Goal: Task Accomplishment & Management: Use online tool/utility

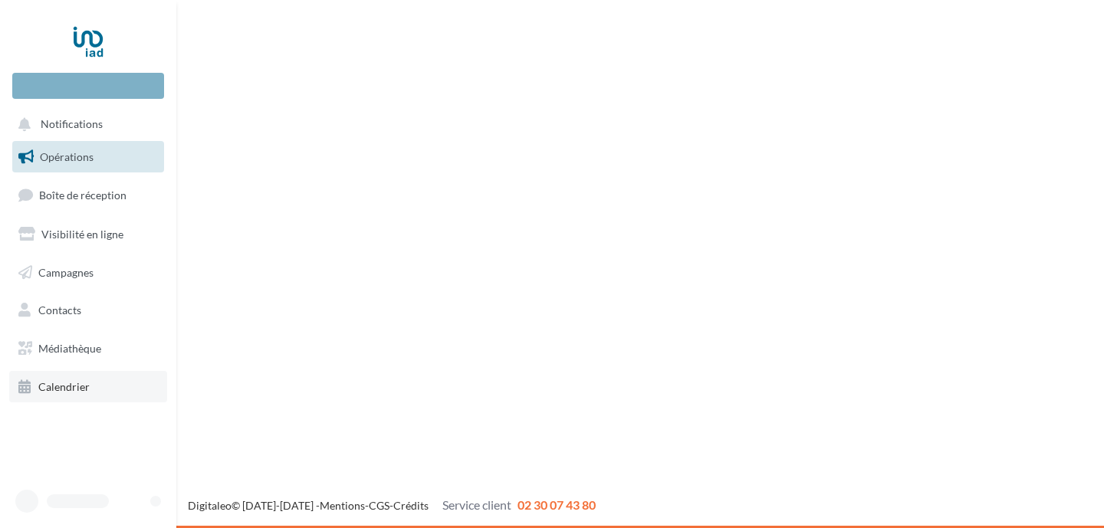
click at [71, 389] on span "Calendrier" at bounding box center [63, 386] width 51 height 13
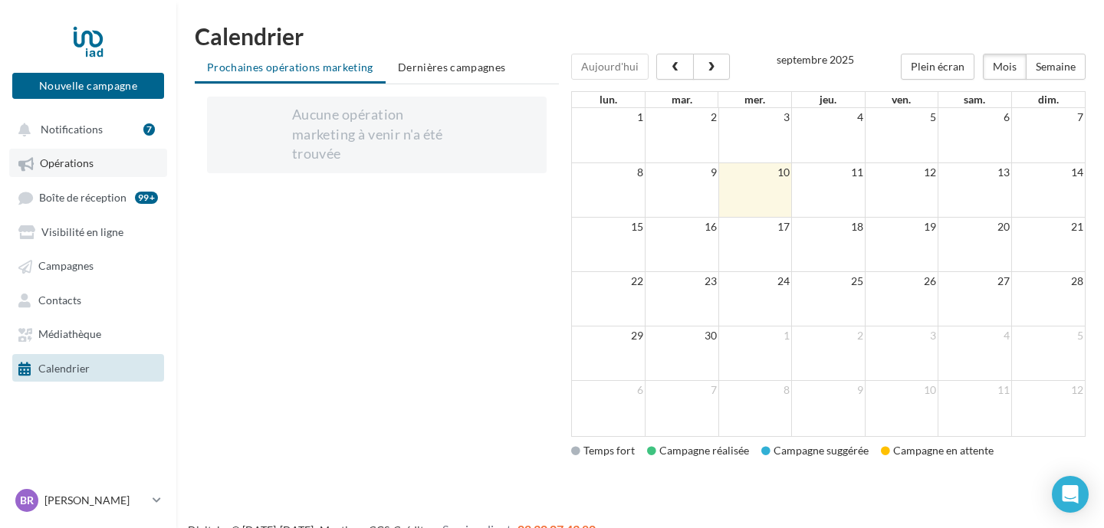
click at [85, 168] on span "Opérations" at bounding box center [67, 163] width 54 height 13
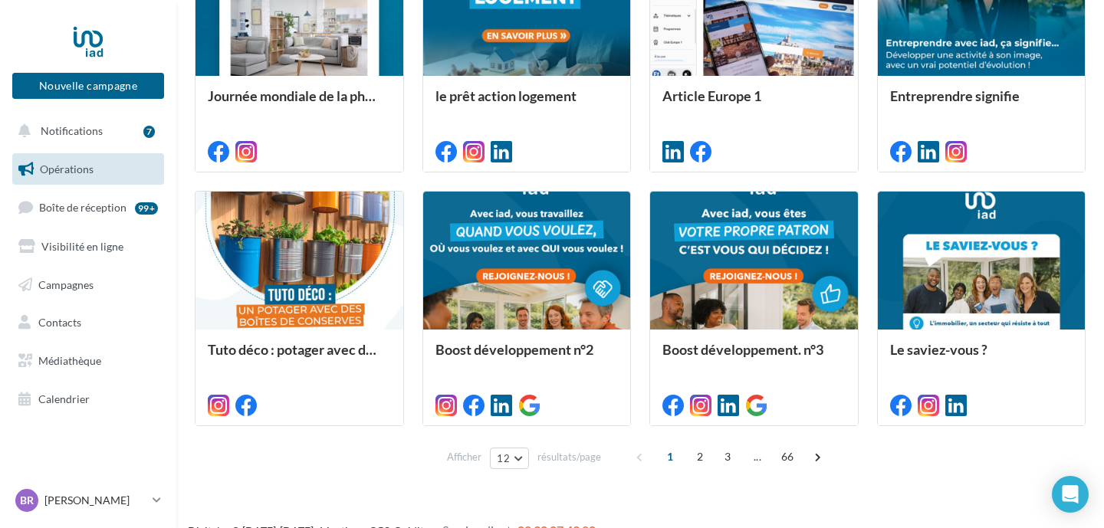
scroll to position [776, 0]
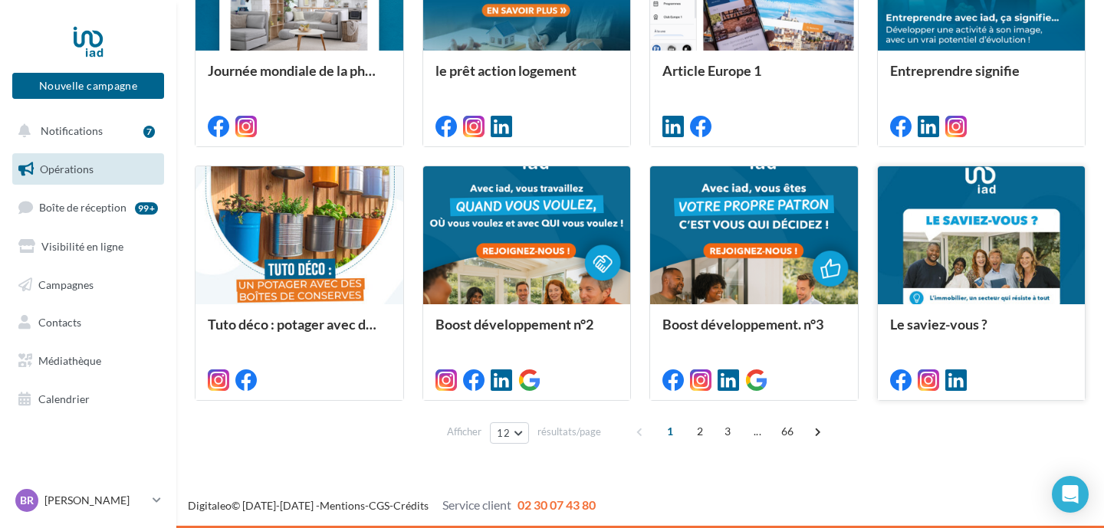
click at [965, 272] on div at bounding box center [982, 236] width 208 height 140
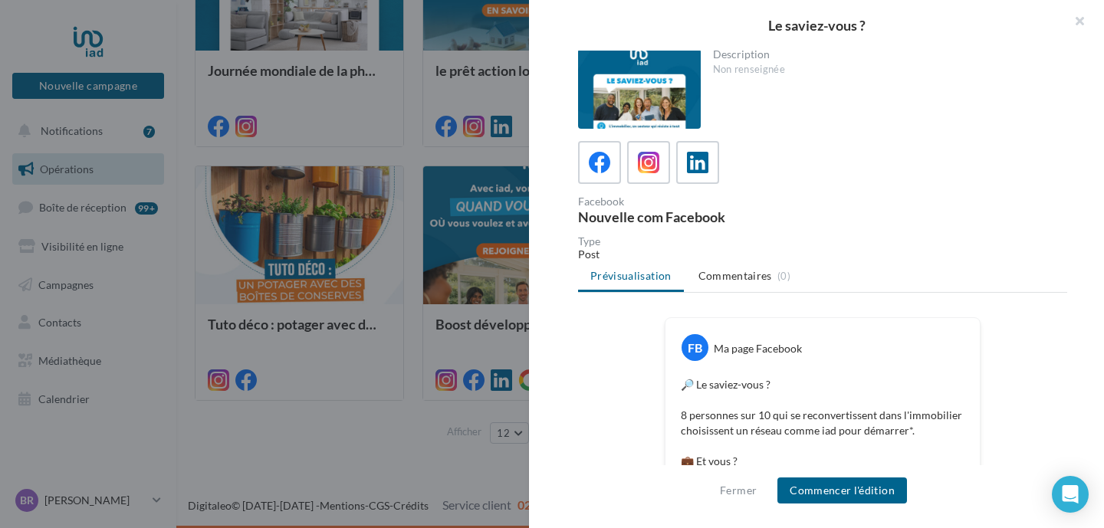
scroll to position [0, 0]
click at [647, 158] on icon at bounding box center [649, 164] width 22 height 22
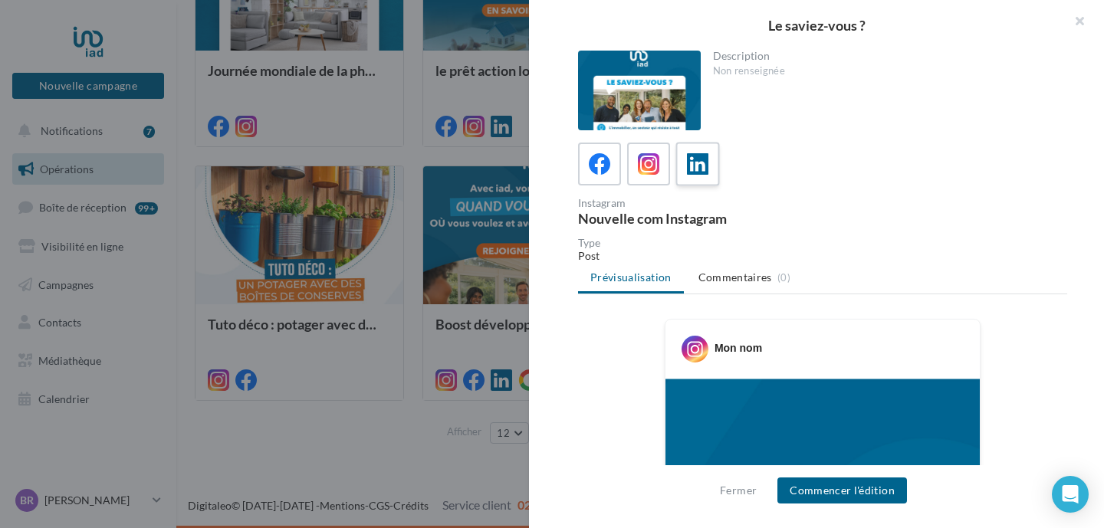
click at [706, 151] on div at bounding box center [698, 164] width 28 height 28
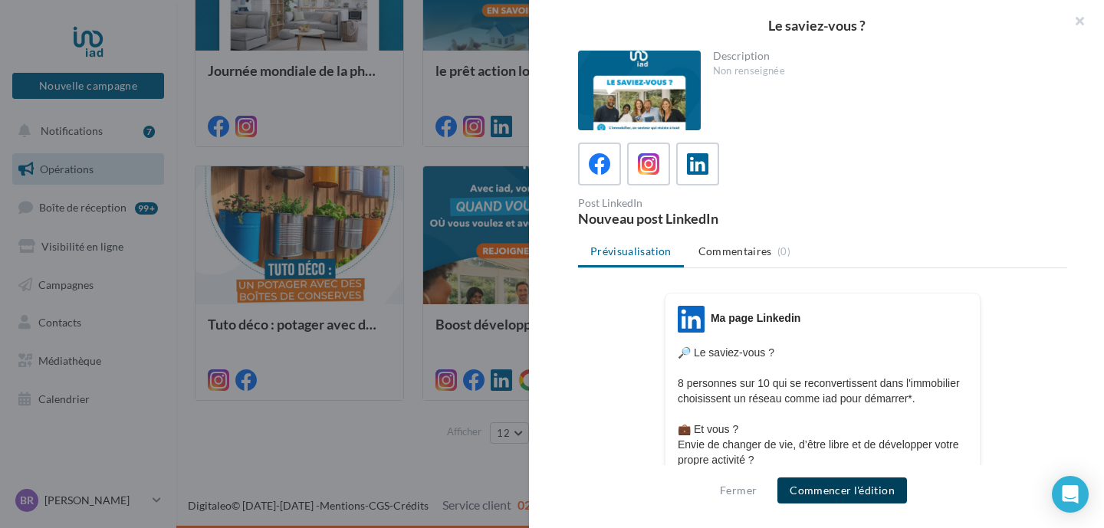
click at [857, 499] on button "Commencer l'édition" at bounding box center [843, 491] width 130 height 26
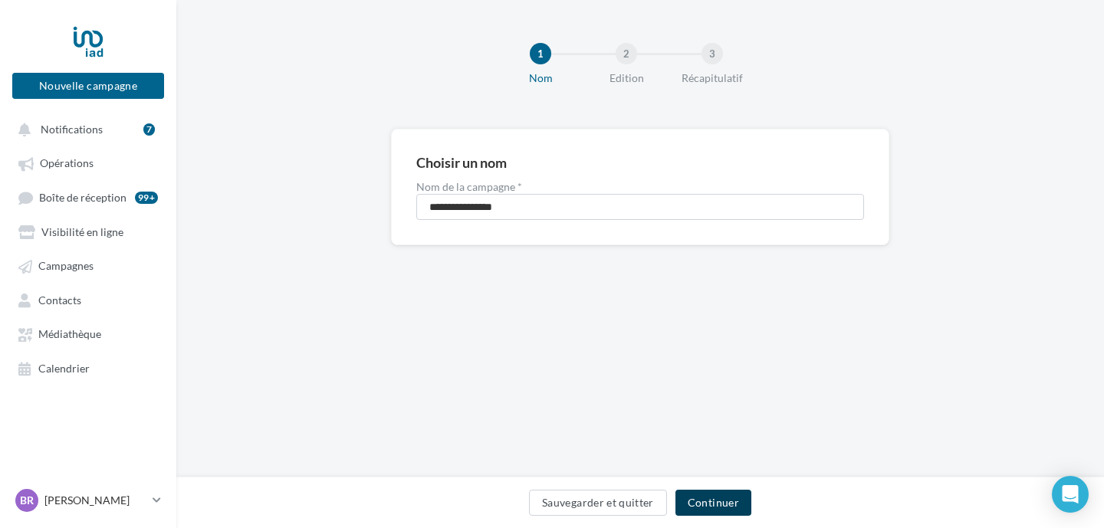
click at [707, 499] on button "Continuer" at bounding box center [714, 503] width 76 height 26
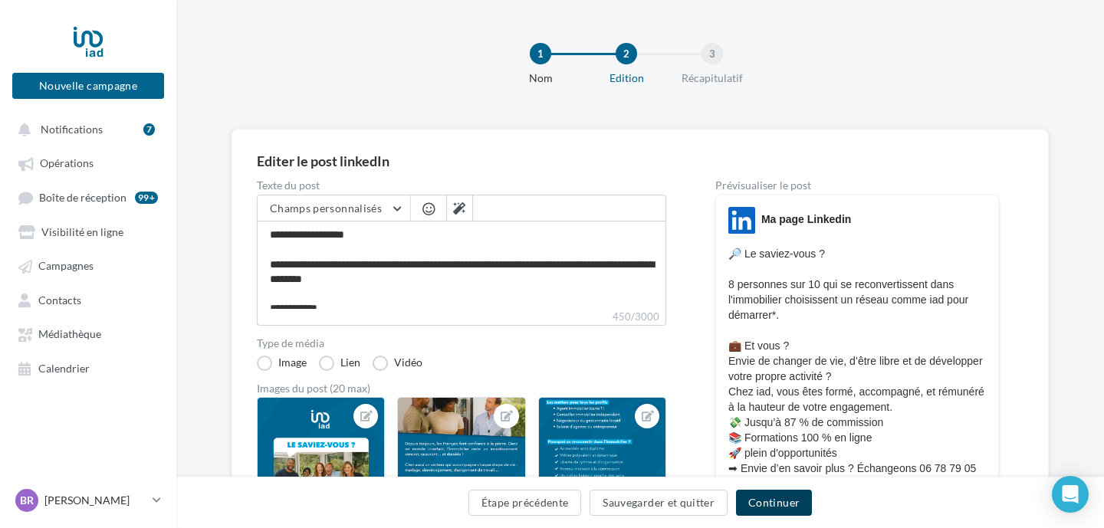
click at [764, 505] on button "Continuer" at bounding box center [774, 503] width 76 height 26
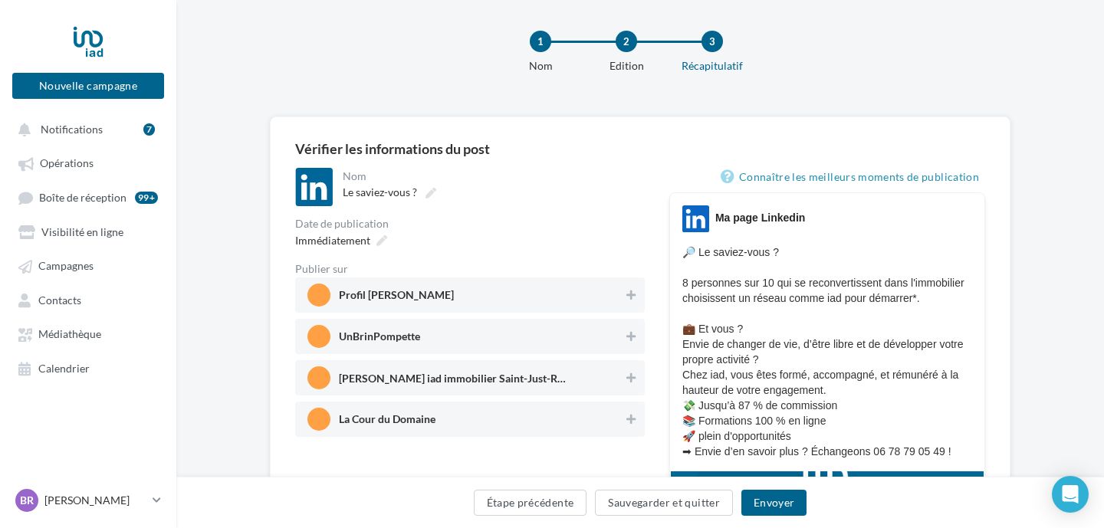
scroll to position [14, 0]
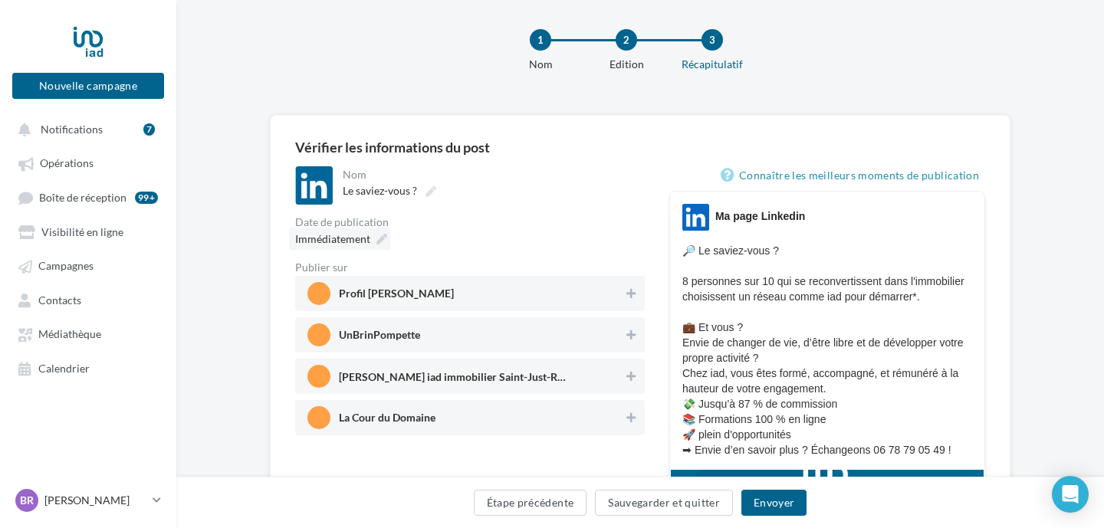
click at [380, 239] on icon at bounding box center [382, 239] width 11 height 11
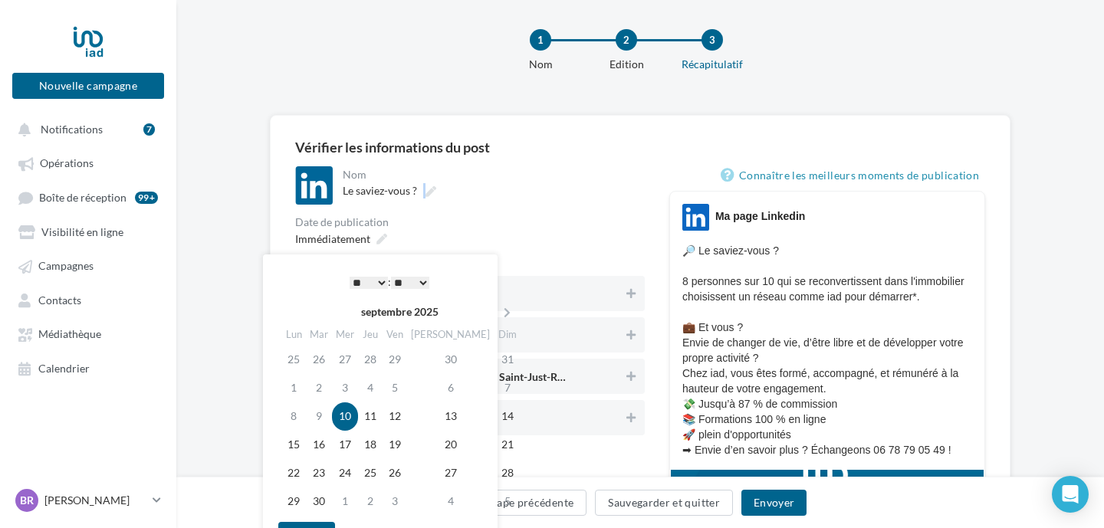
click at [563, 187] on div "Le saviez-vous ?" at bounding box center [492, 190] width 299 height 21
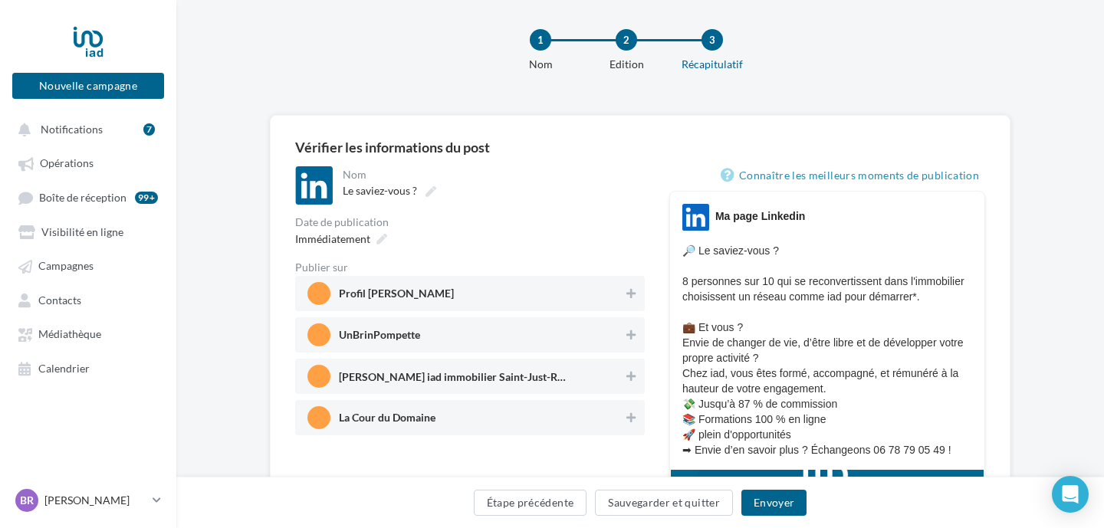
click at [611, 176] on div "Nom" at bounding box center [492, 175] width 299 height 11
click at [241, 43] on div "1 Nom 2 Edition 3 Récapitulatif" at bounding box center [665, 57] width 928 height 92
click at [101, 133] on button "Notifications 7" at bounding box center [85, 129] width 152 height 28
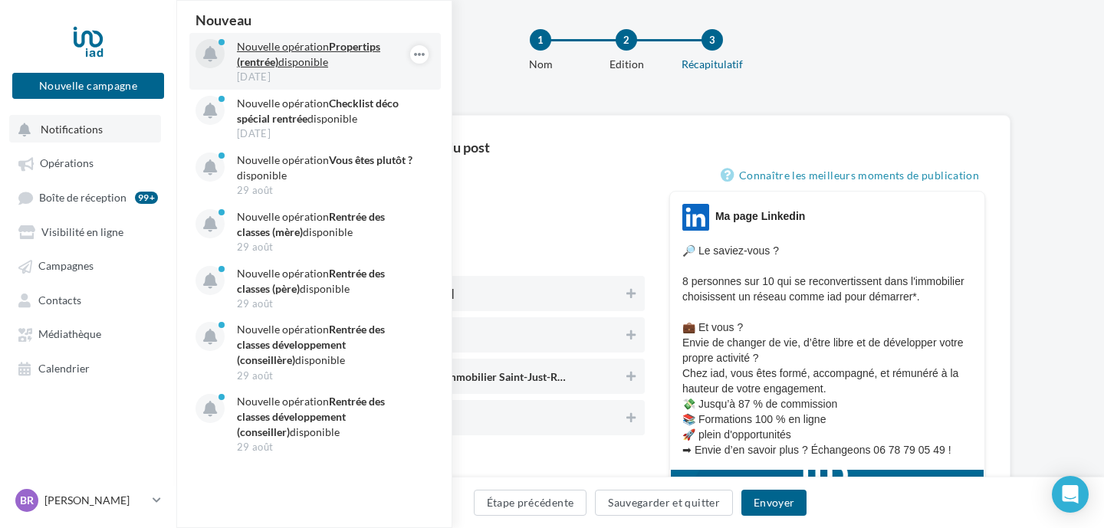
click at [281, 55] on p "Nouvelle opération Propertips (rentrée) disponible" at bounding box center [326, 54] width 178 height 31
